Goal: Information Seeking & Learning: Learn about a topic

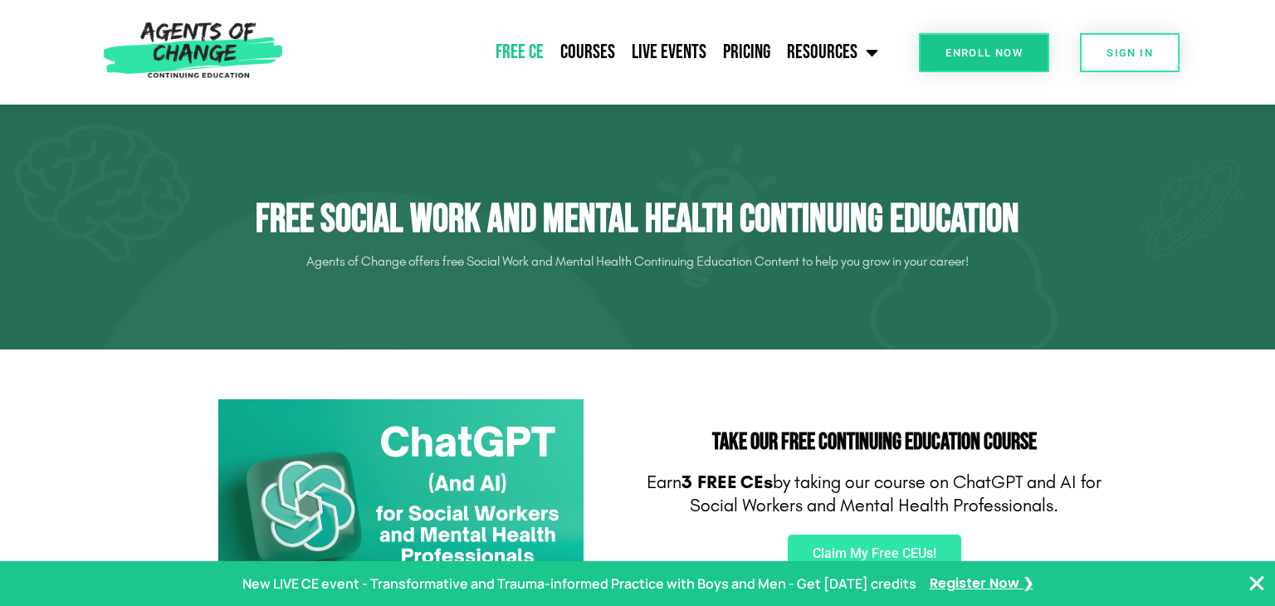
scroll to position [139, 0]
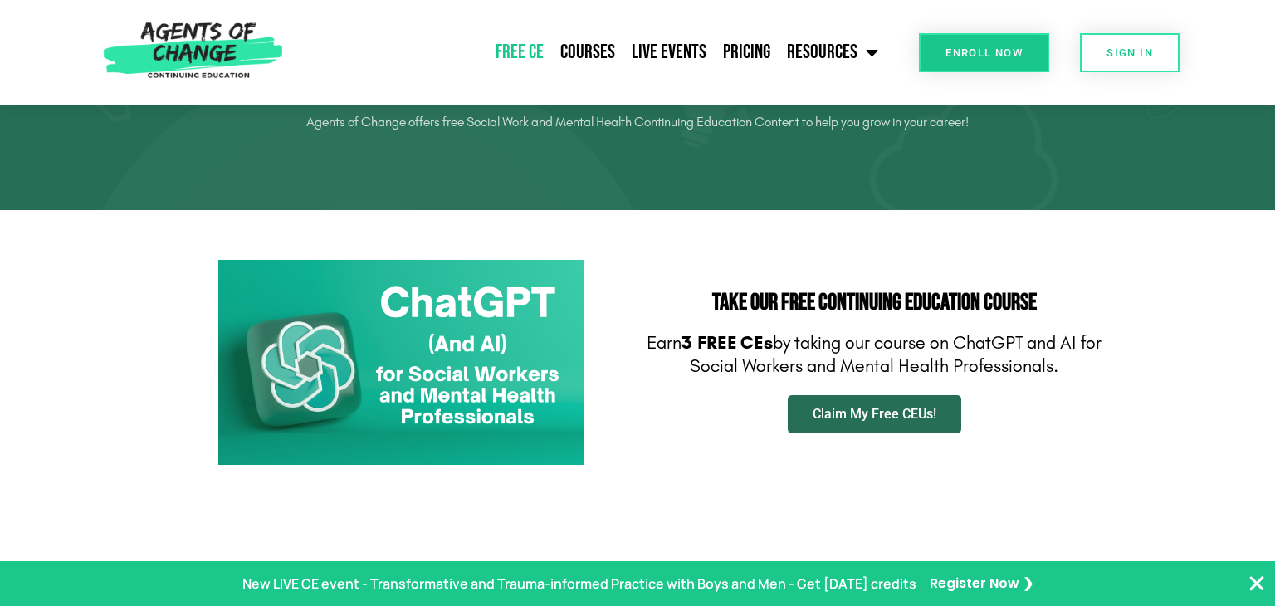
click at [833, 409] on span "Claim My Free CEUs!" at bounding box center [875, 414] width 124 height 13
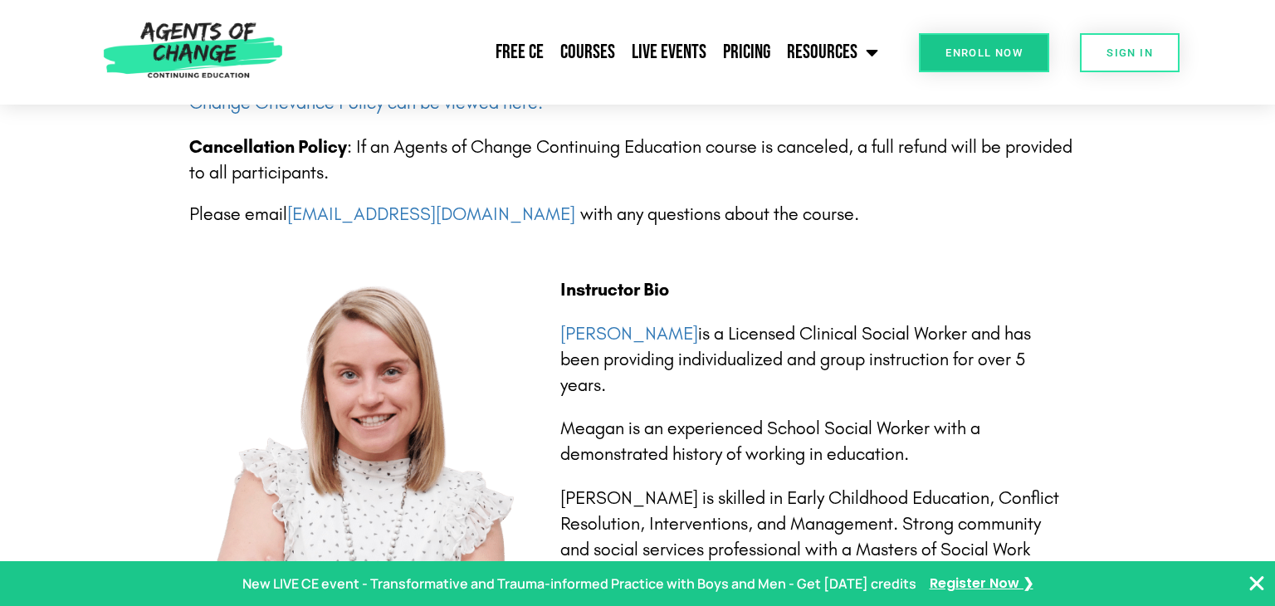
scroll to position [3560, 0]
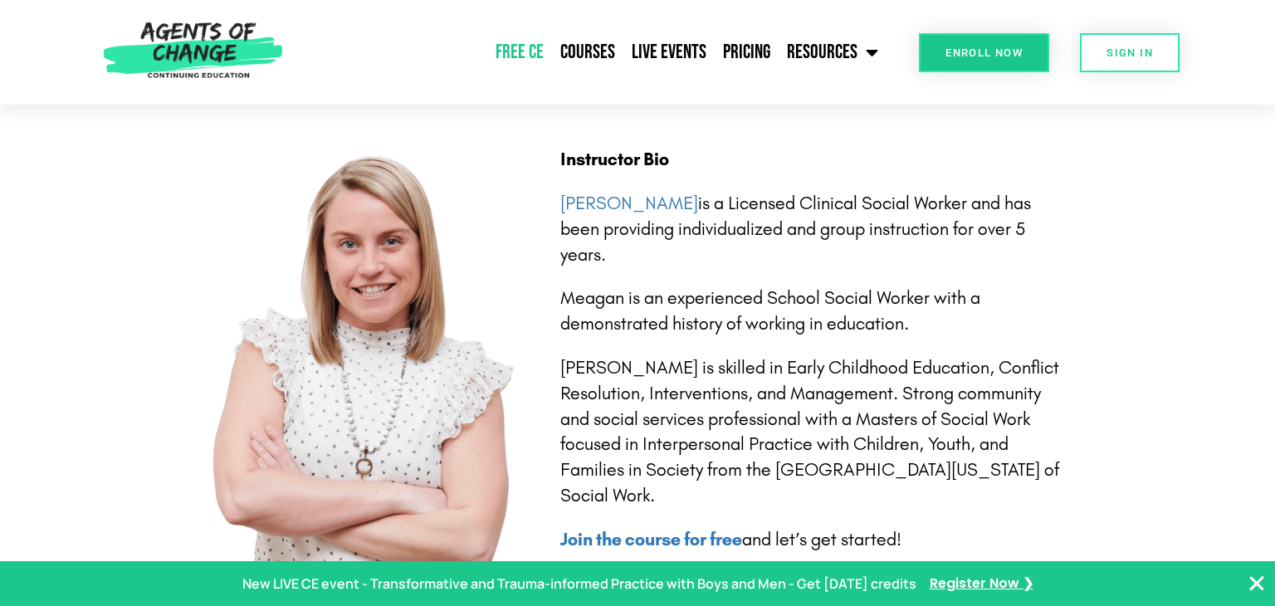
click at [535, 47] on link "Free CE" at bounding box center [519, 52] width 65 height 41
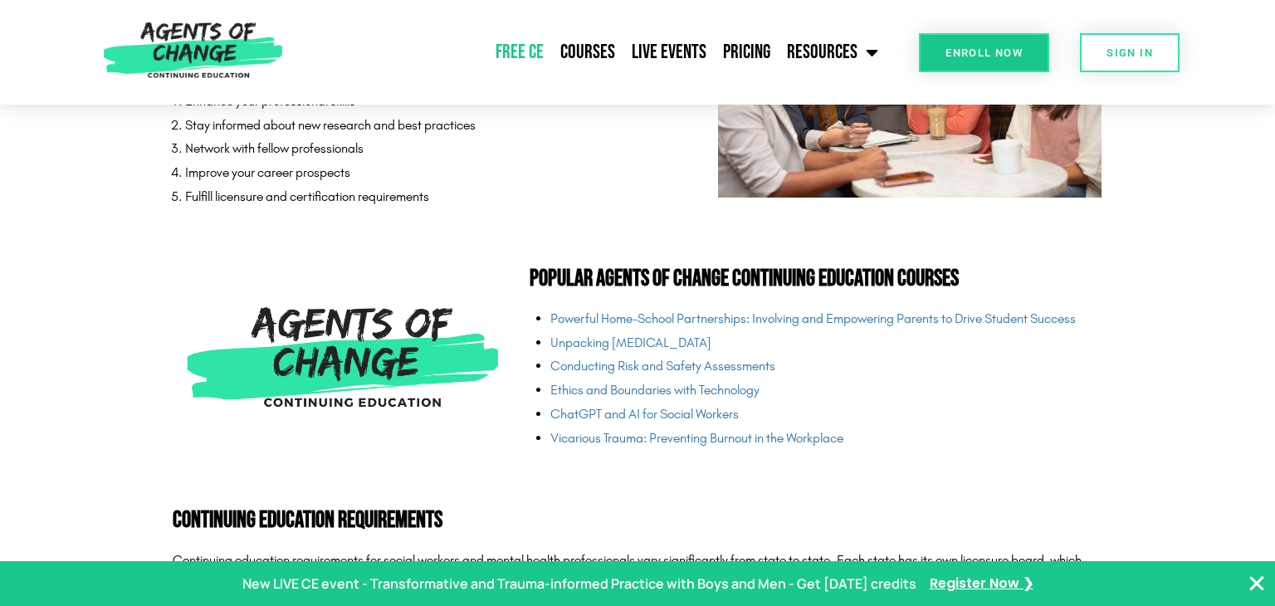
scroll to position [3881, 0]
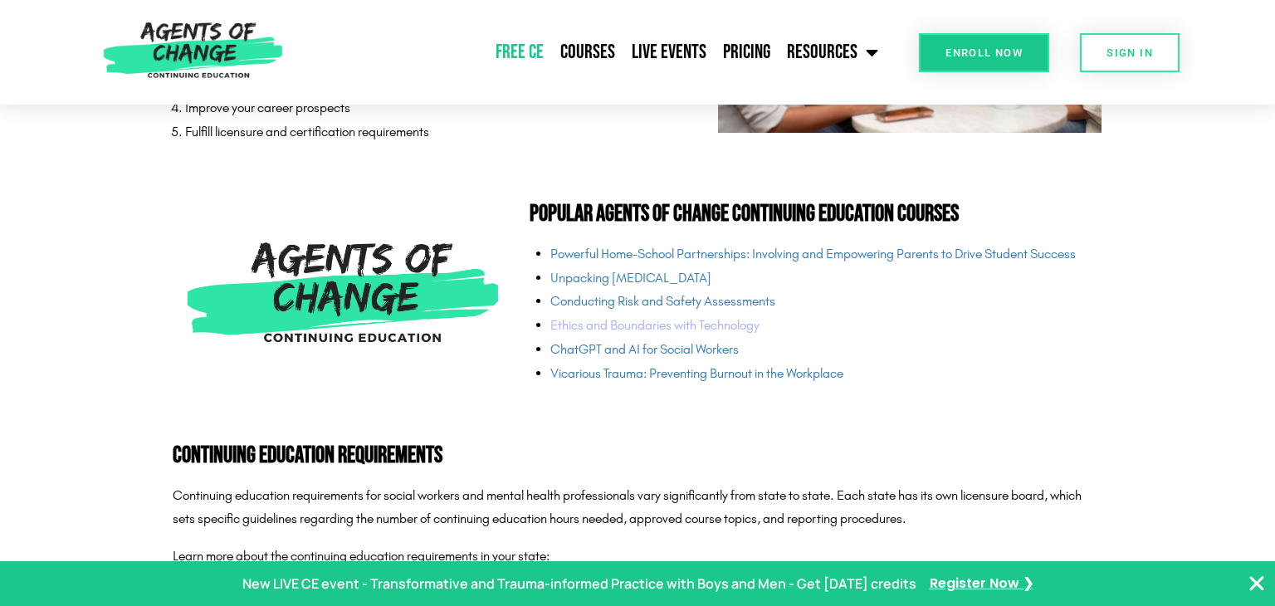
click at [607, 328] on link "Ethics and Boundaries with Technology" at bounding box center [654, 325] width 209 height 16
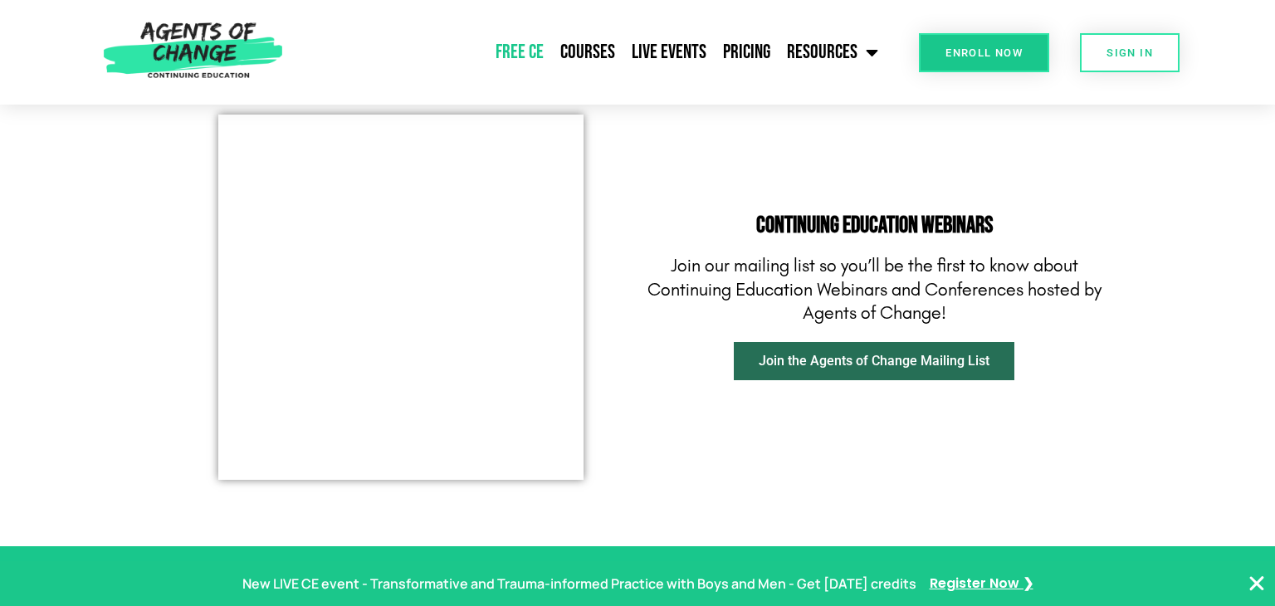
scroll to position [1397, 0]
